Goal: Transaction & Acquisition: Register for event/course

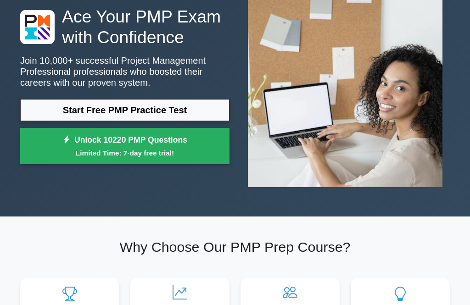
scroll to position [75, 0]
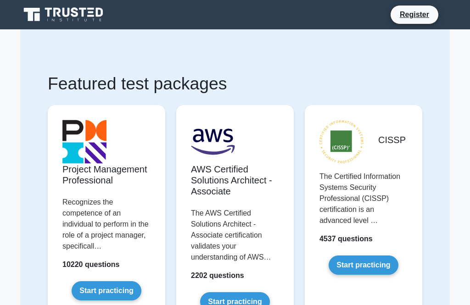
click at [100, 299] on link "Start practicing" at bounding box center [106, 290] width 69 height 19
click at [107, 300] on link "Start practicing" at bounding box center [106, 290] width 69 height 19
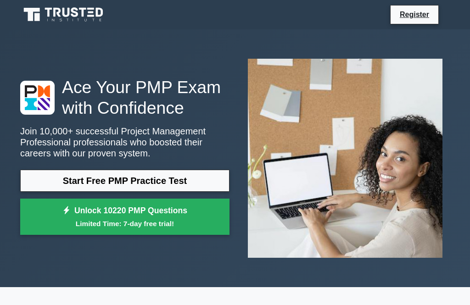
click at [191, 228] on link "Unlock 10220 PMP Questions Limited Time: 7-day free trial!" at bounding box center [124, 217] width 209 height 37
